Goal: Communication & Community: Answer question/provide support

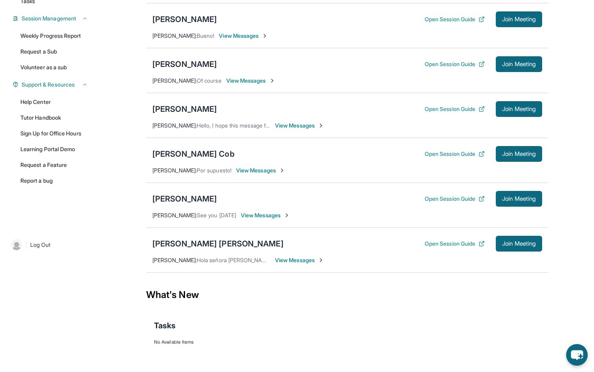
scroll to position [119, 0]
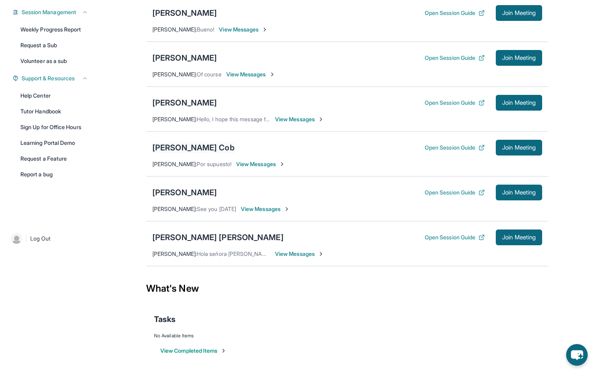
click at [182, 153] on div "[PERSON_NAME] Cob" at bounding box center [194, 147] width 82 height 11
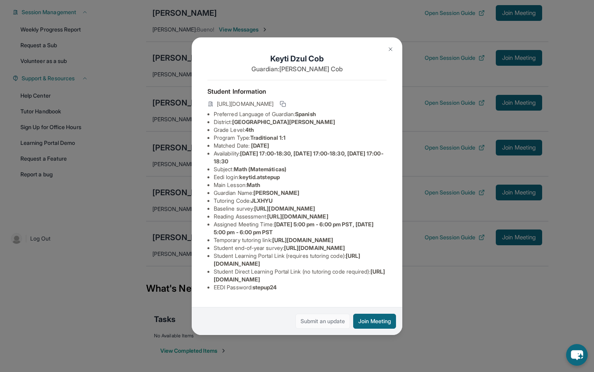
click at [325, 318] on link "Submit an update" at bounding box center [323, 320] width 55 height 15
click at [393, 49] on img at bounding box center [391, 49] width 6 height 6
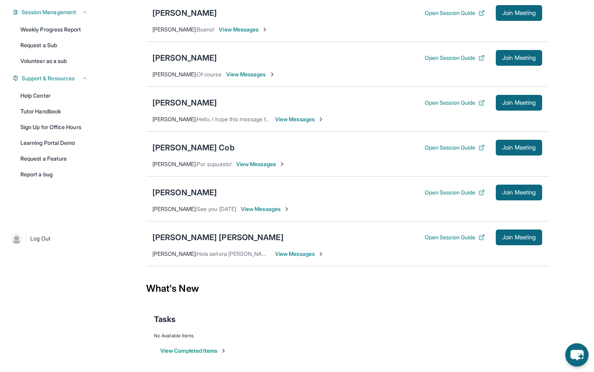
click at [577, 349] on icon "chat-button" at bounding box center [577, 354] width 23 height 23
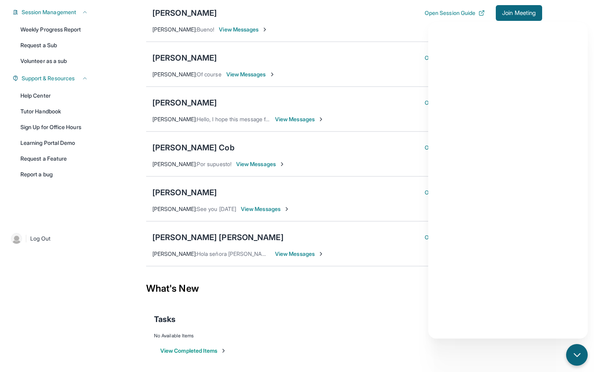
scroll to position [127, 0]
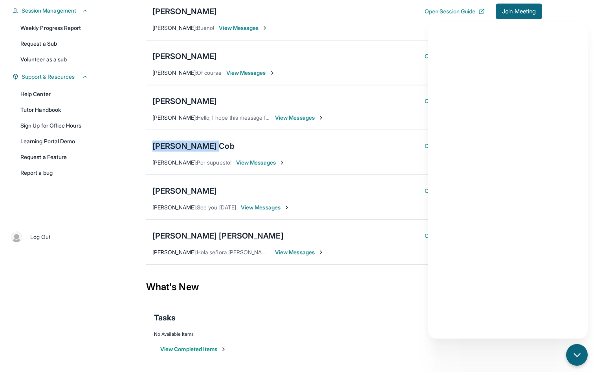
drag, startPoint x: 149, startPoint y: 145, endPoint x: 206, endPoint y: 144, distance: 57.0
click at [206, 144] on div "[PERSON_NAME] Cob Open Session Guide Join Meeting [PERSON_NAME] : Por supuesto!…" at bounding box center [347, 152] width 403 height 45
copy div "[PERSON_NAME] Cob"
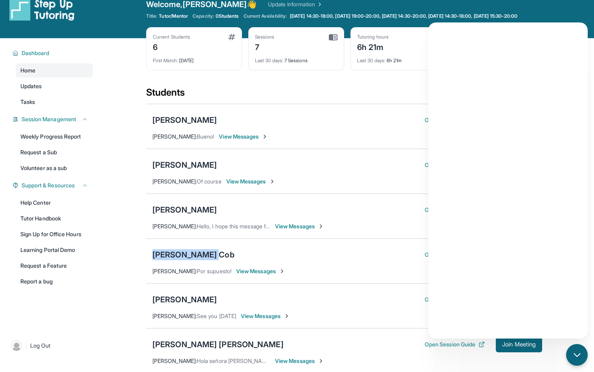
scroll to position [12, 0]
click at [570, 345] on div "chat-button" at bounding box center [577, 354] width 23 height 23
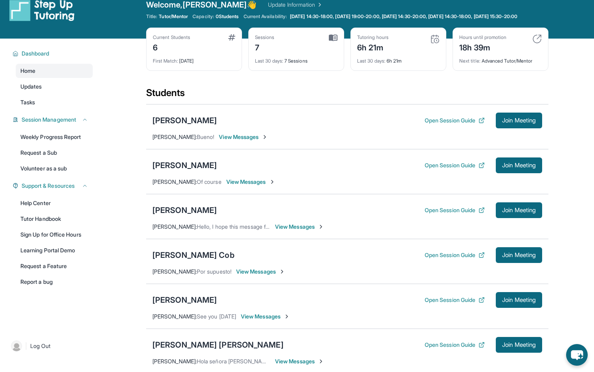
click at [252, 275] on span "View Messages" at bounding box center [260, 271] width 49 height 8
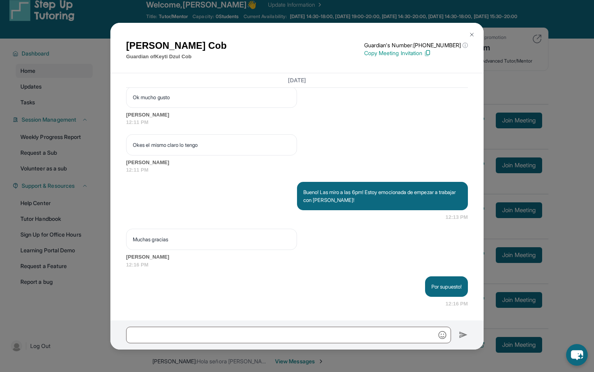
scroll to position [1550, 0]
click at [473, 35] on img at bounding box center [472, 34] width 6 height 6
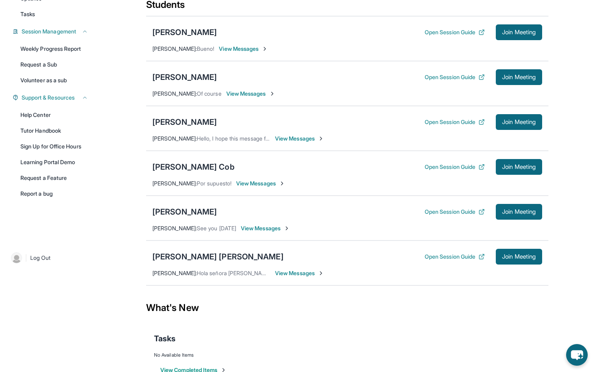
scroll to position [105, 0]
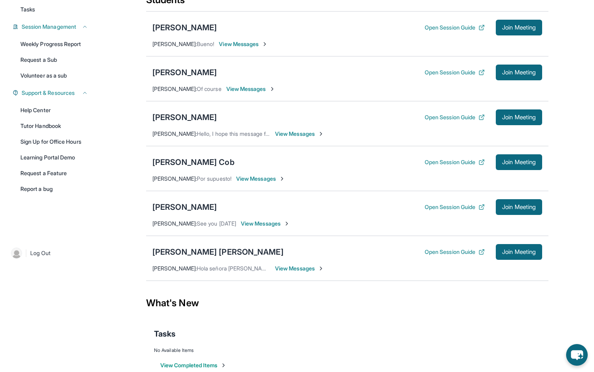
click at [294, 272] on span "View Messages" at bounding box center [299, 268] width 49 height 8
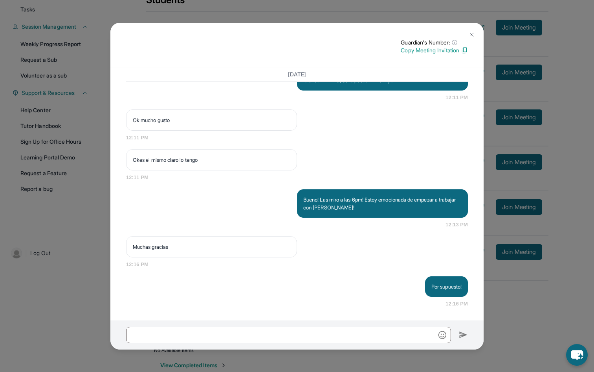
scroll to position [127, 0]
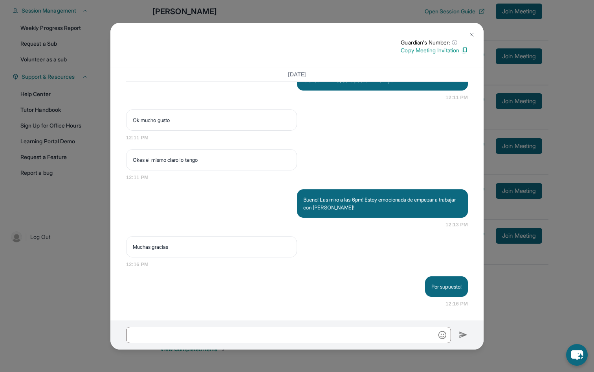
click at [470, 36] on img at bounding box center [472, 34] width 6 height 6
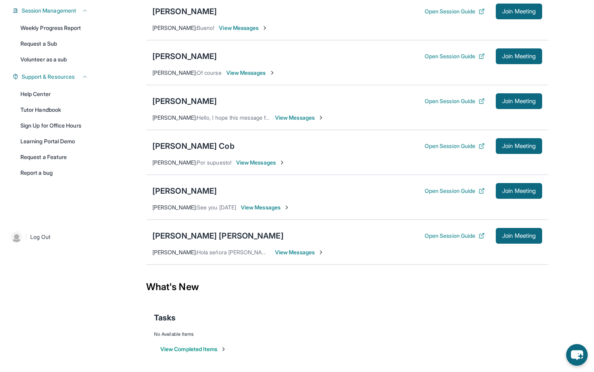
click at [291, 250] on span "View Messages" at bounding box center [299, 252] width 49 height 8
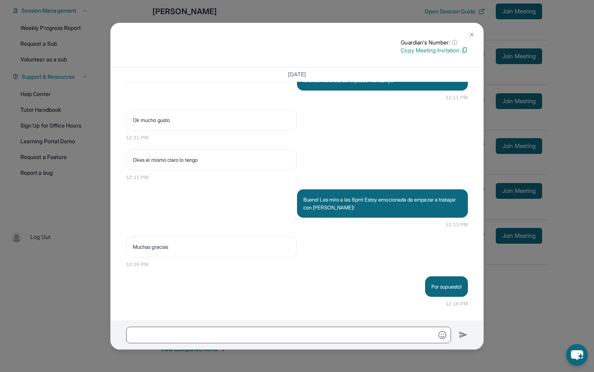
scroll to position [1451, 0]
click at [471, 32] on img at bounding box center [472, 34] width 6 height 6
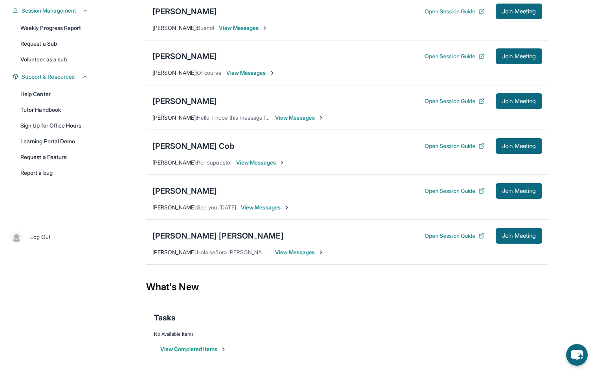
click at [224, 252] on span "Hola señora [PERSON_NAME], [PERSON_NAME] todavía no se ha metido a la sesión [P…" at bounding box center [458, 251] width 523 height 7
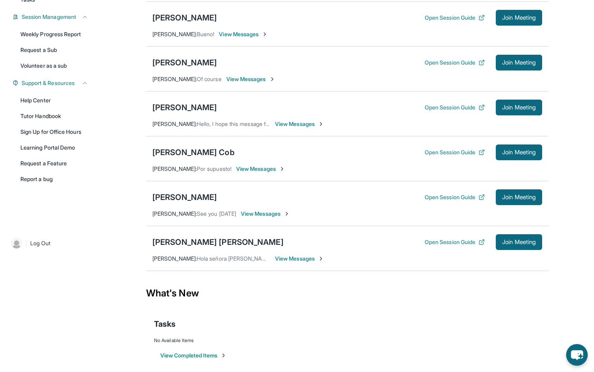
scroll to position [113, 0]
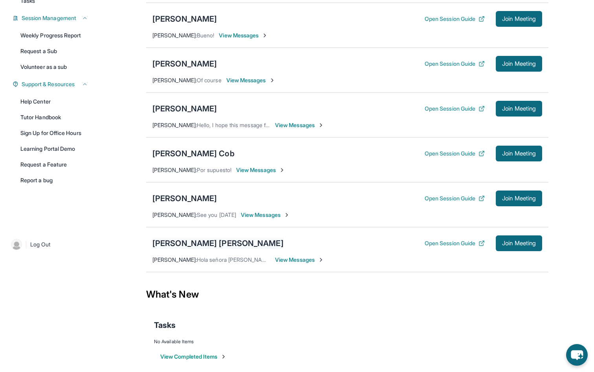
click at [211, 248] on div "[PERSON_NAME] [PERSON_NAME]" at bounding box center [218, 242] width 131 height 11
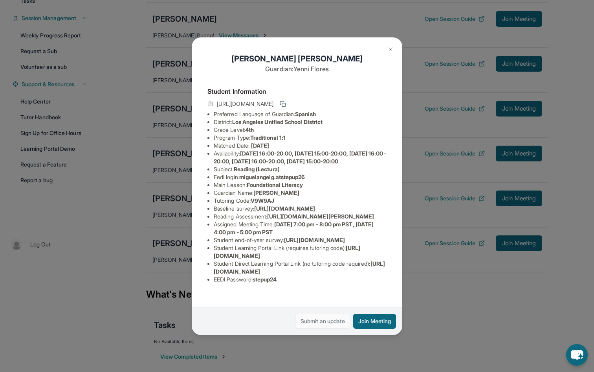
click at [313, 318] on link "Submit an update" at bounding box center [323, 320] width 55 height 15
click at [389, 51] on img at bounding box center [391, 49] width 6 height 6
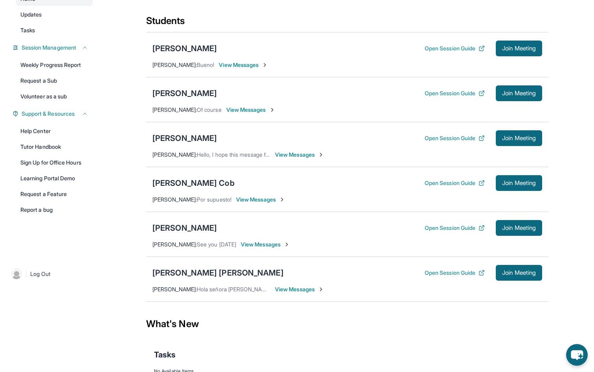
scroll to position [83, 0]
